Goal: Navigation & Orientation: Find specific page/section

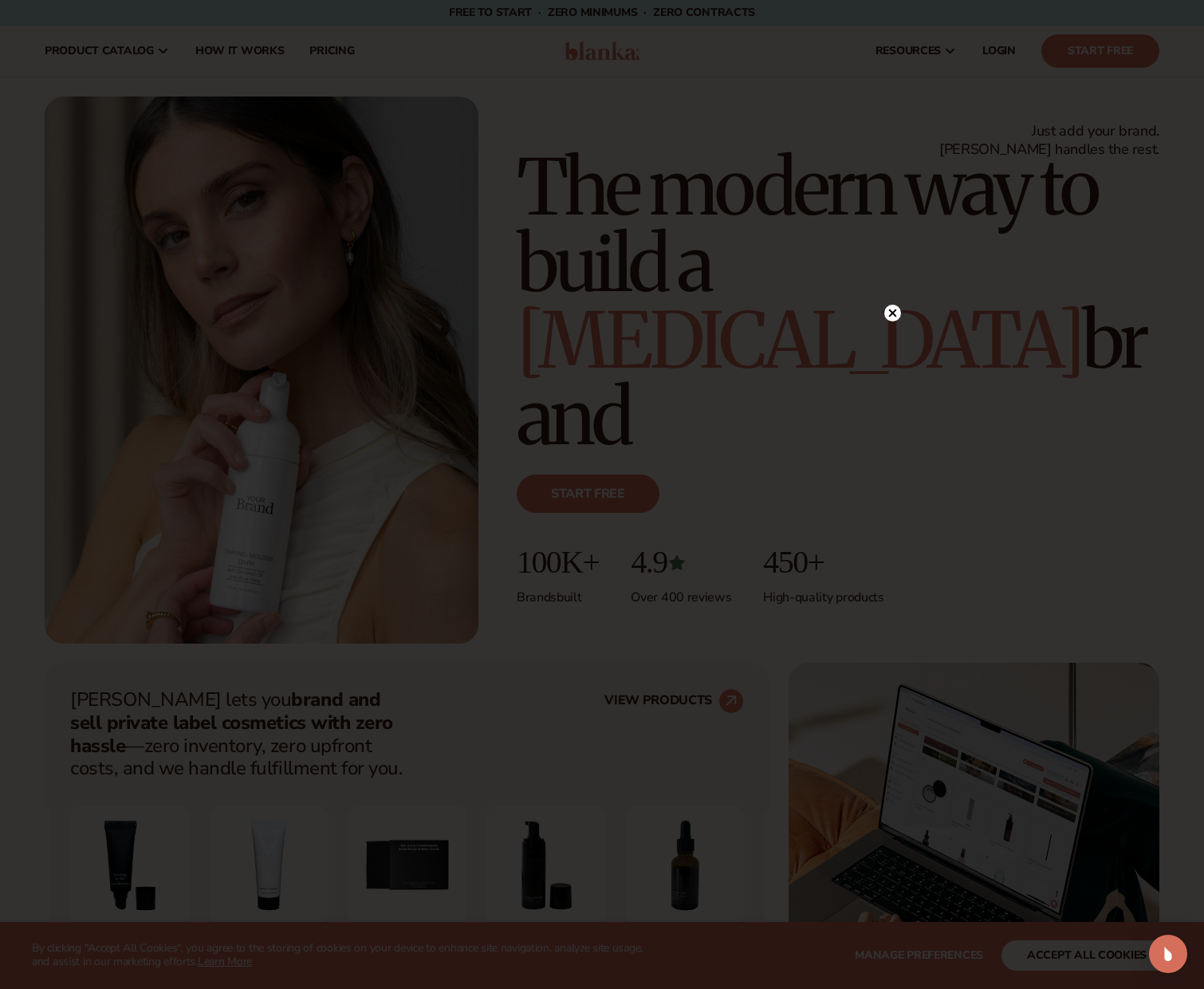
click at [890, 313] on circle at bounding box center [893, 313] width 17 height 17
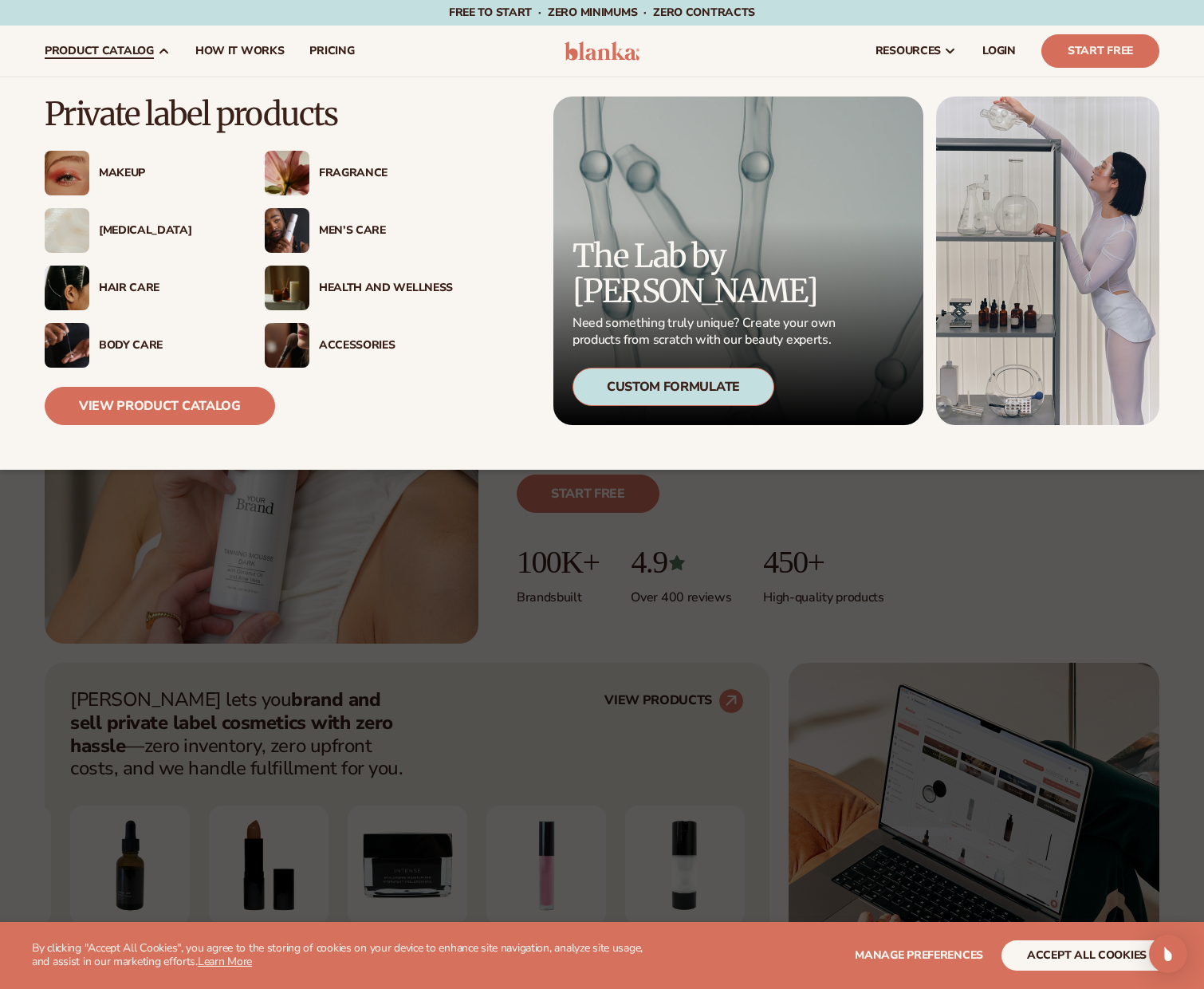
click at [112, 350] on div "Body Care" at bounding box center [166, 345] width 134 height 13
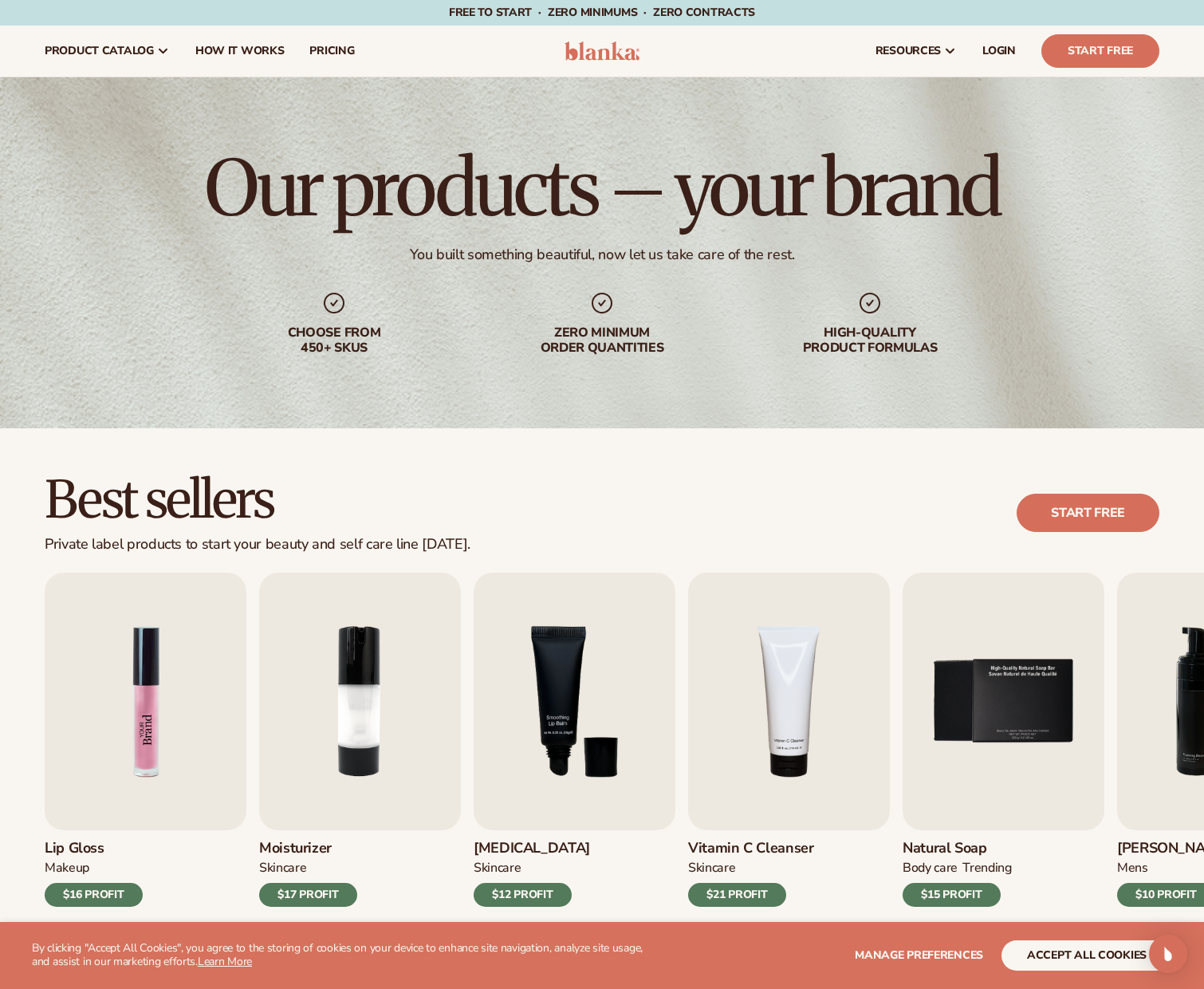
scroll to position [292, 0]
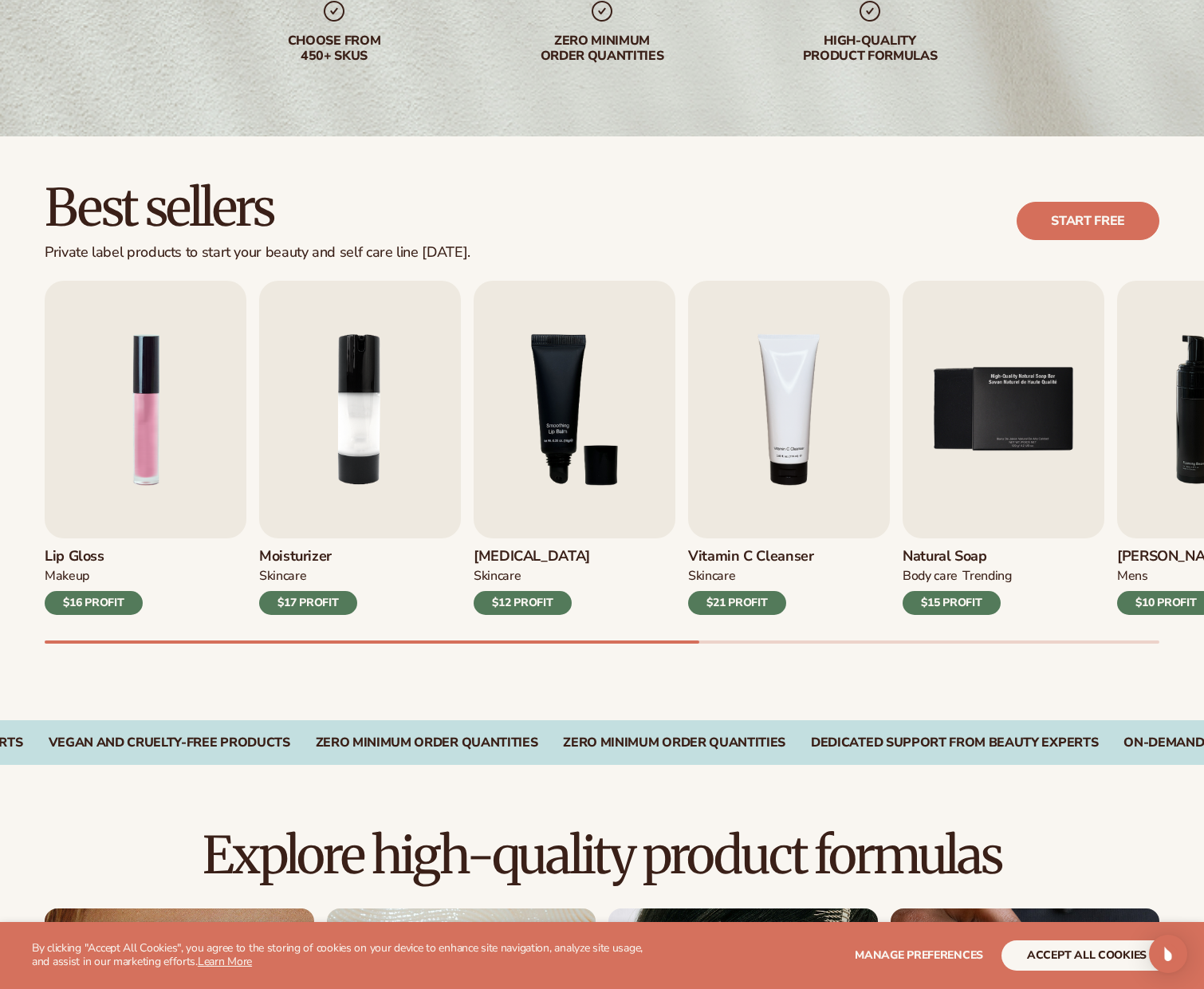
drag, startPoint x: 1051, startPoint y: 96, endPoint x: 1049, endPoint y: 133, distance: 37.1
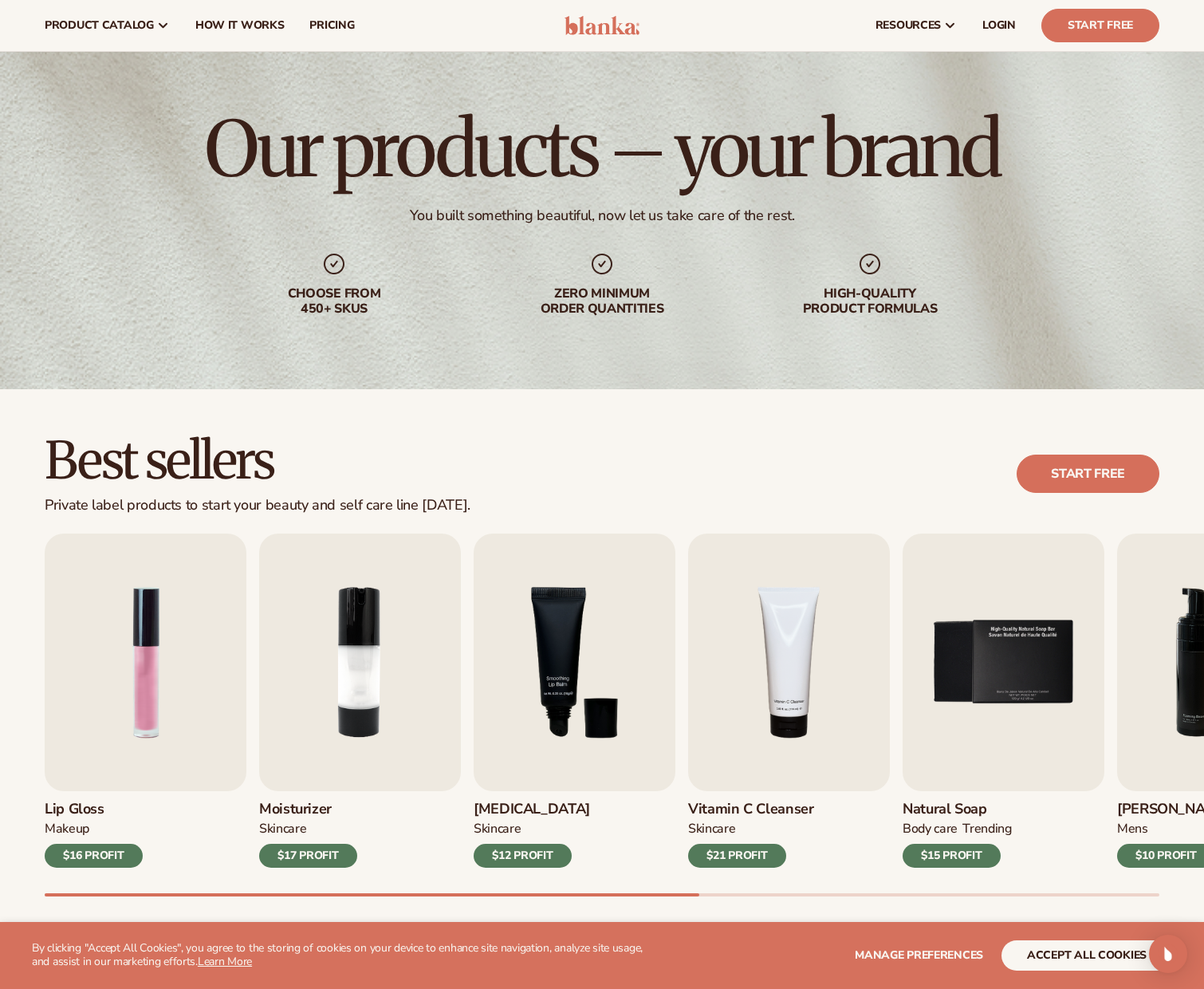
scroll to position [0, 0]
